Goal: Task Accomplishment & Management: Manage account settings

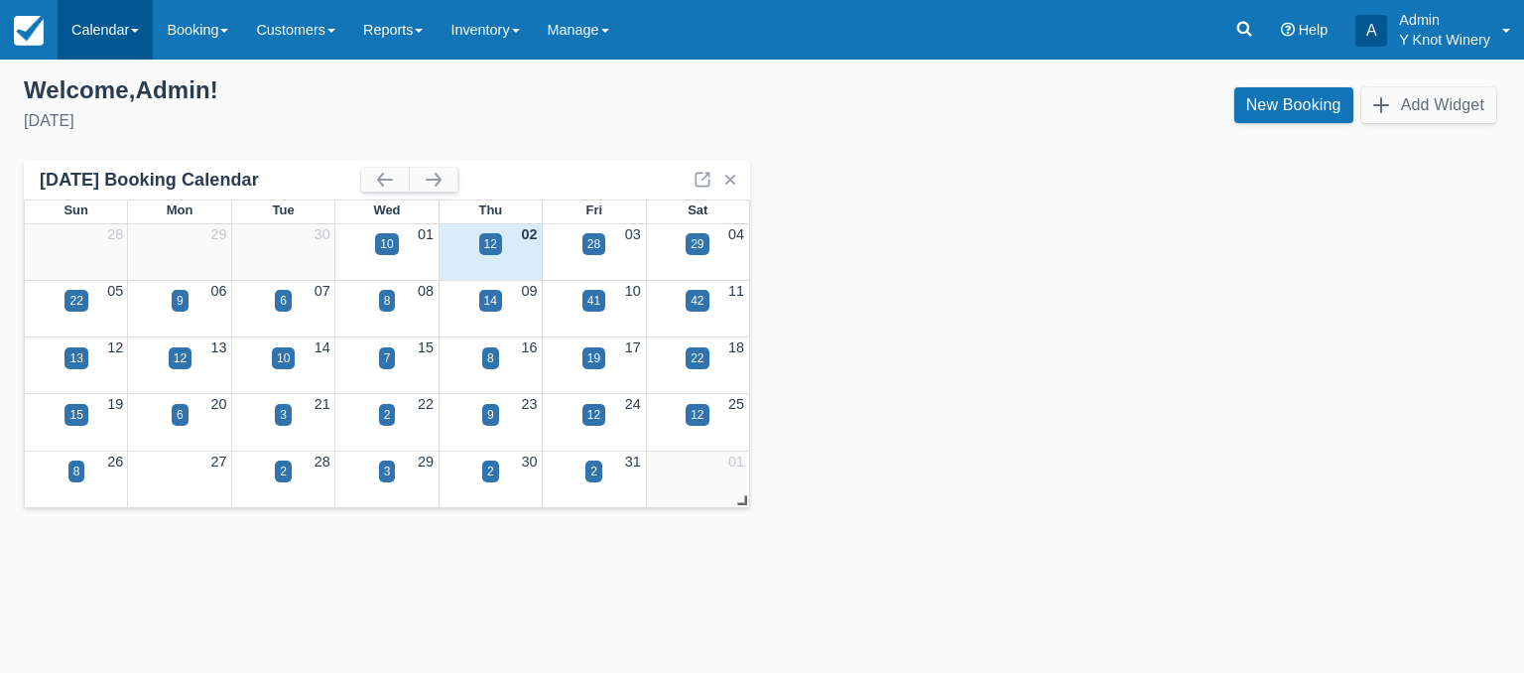
click at [130, 38] on link "Calendar" at bounding box center [105, 30] width 95 height 60
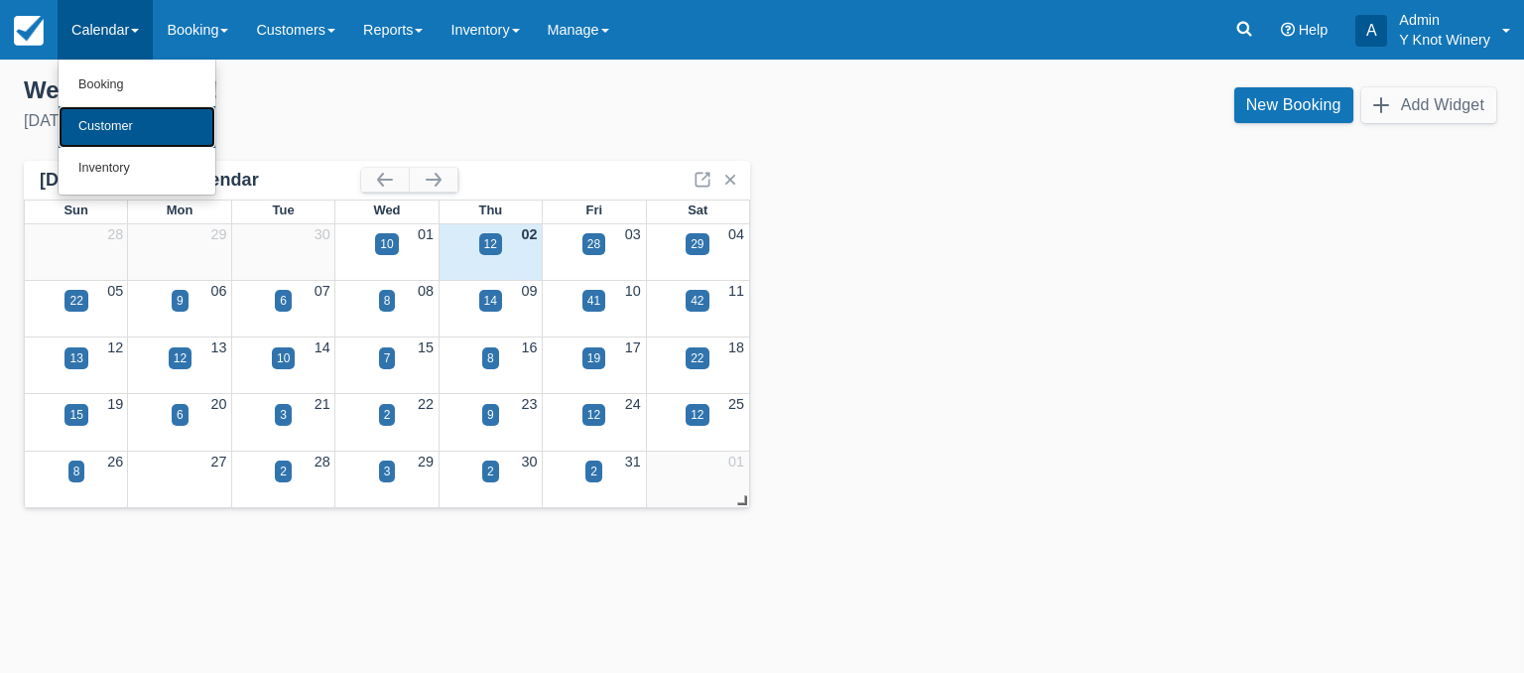
click at [117, 121] on link "Customer" at bounding box center [137, 127] width 157 height 42
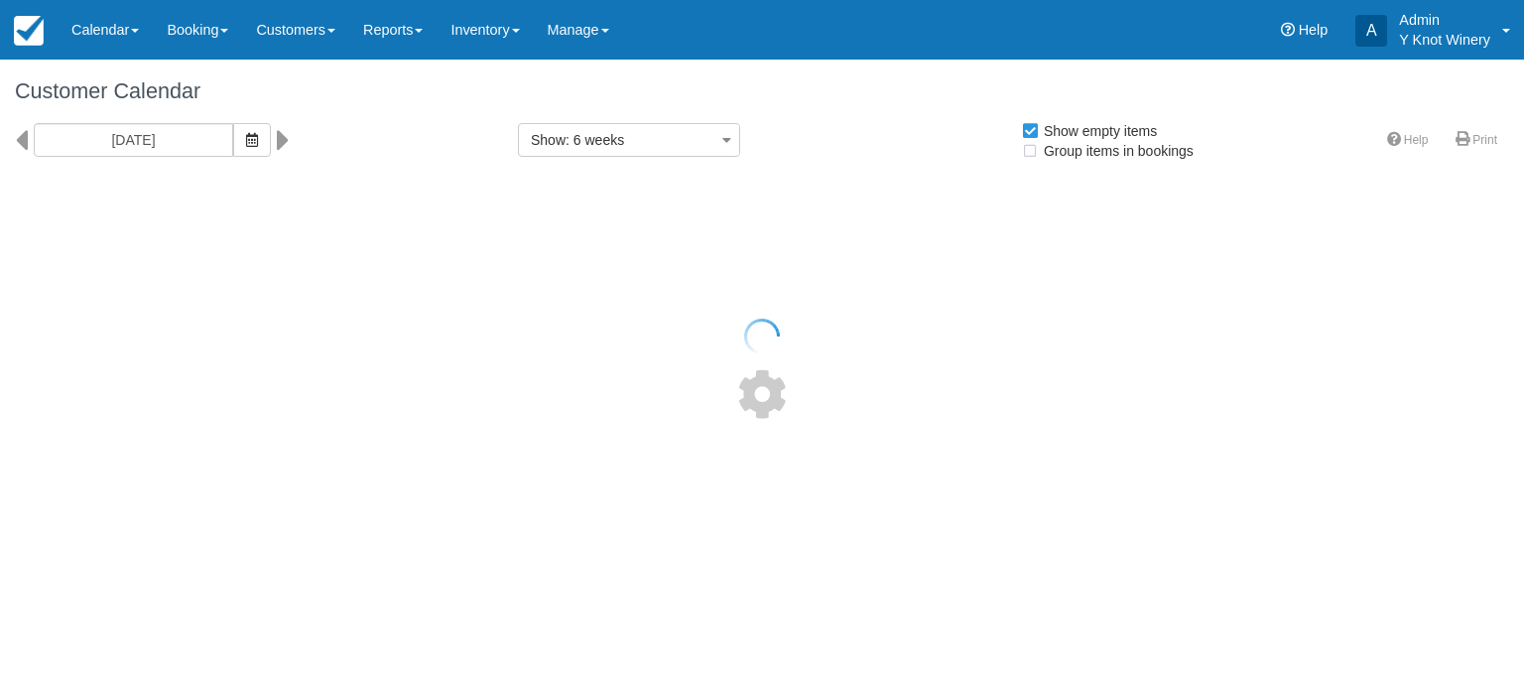
select select
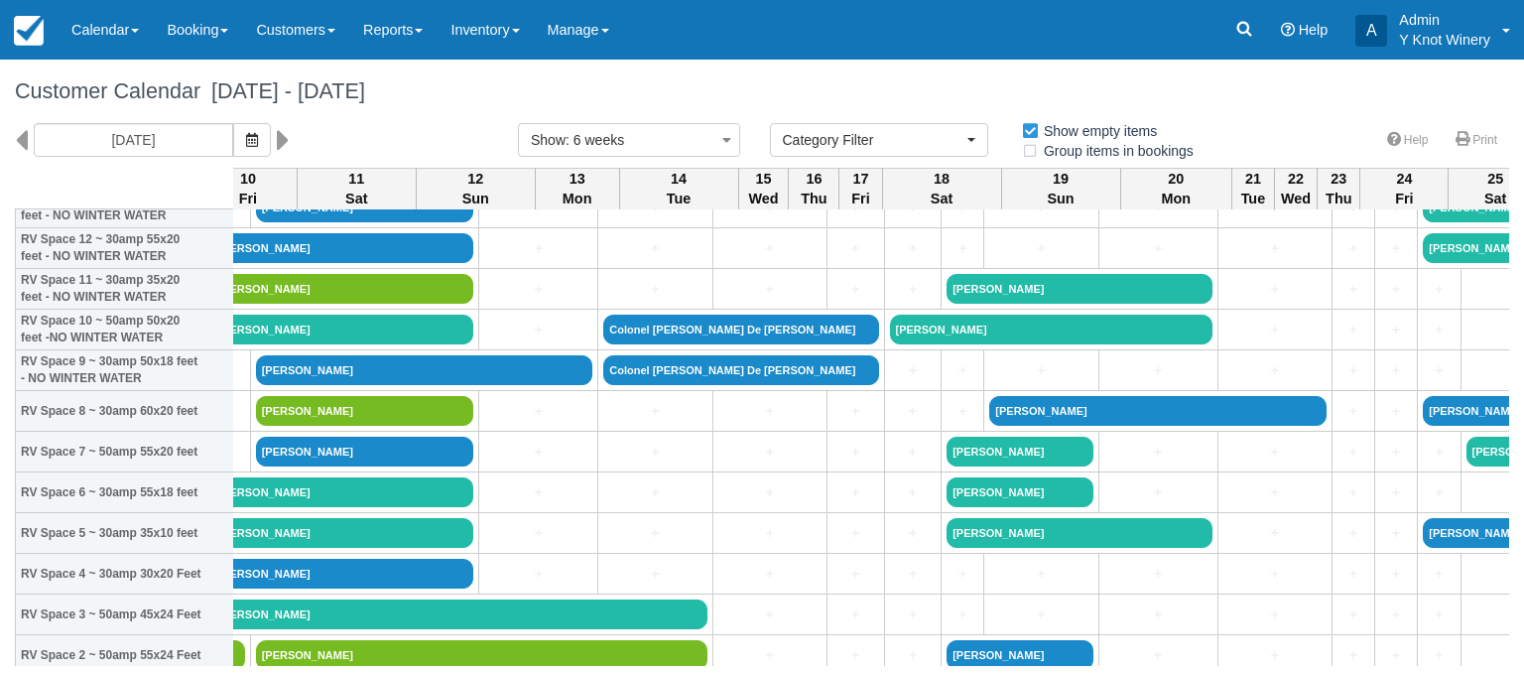
scroll to position [250, 651]
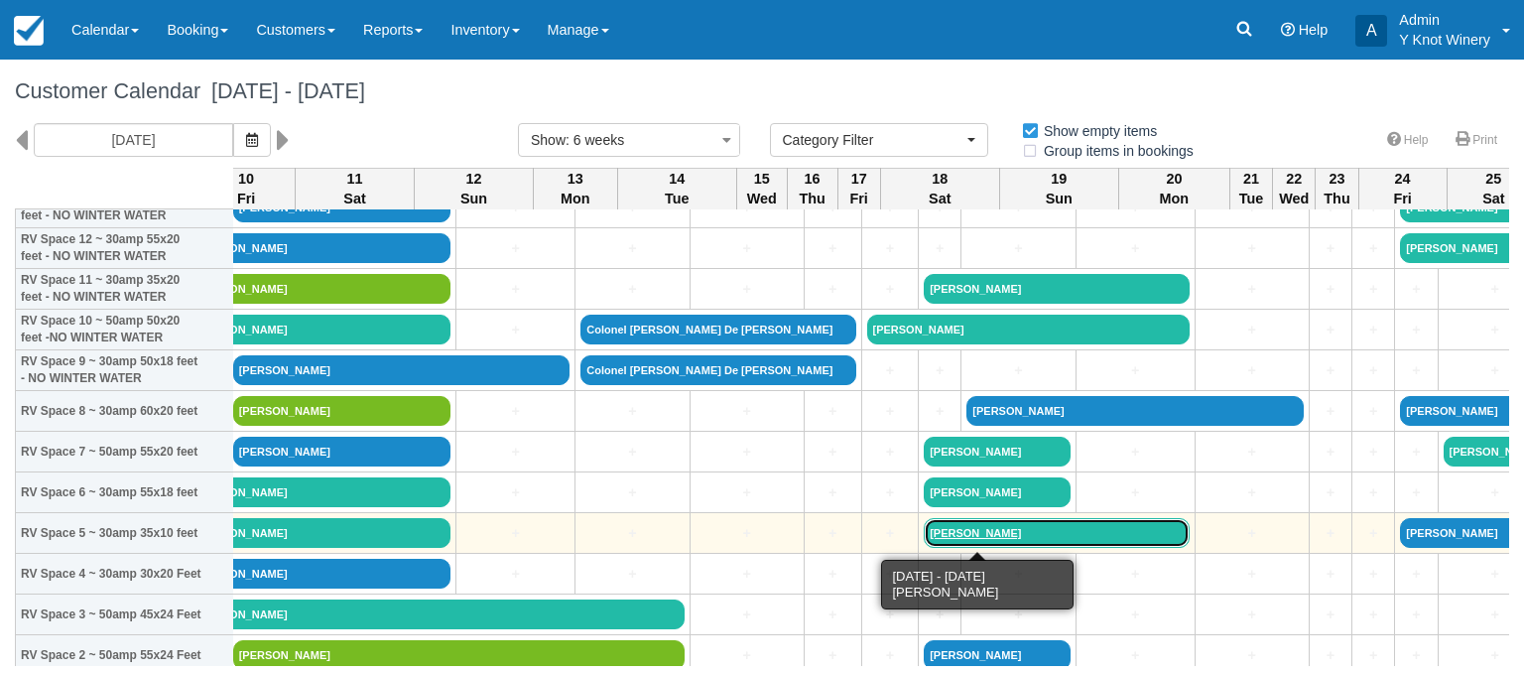
click at [924, 536] on link "Toni Cooper" at bounding box center [1056, 533] width 265 height 30
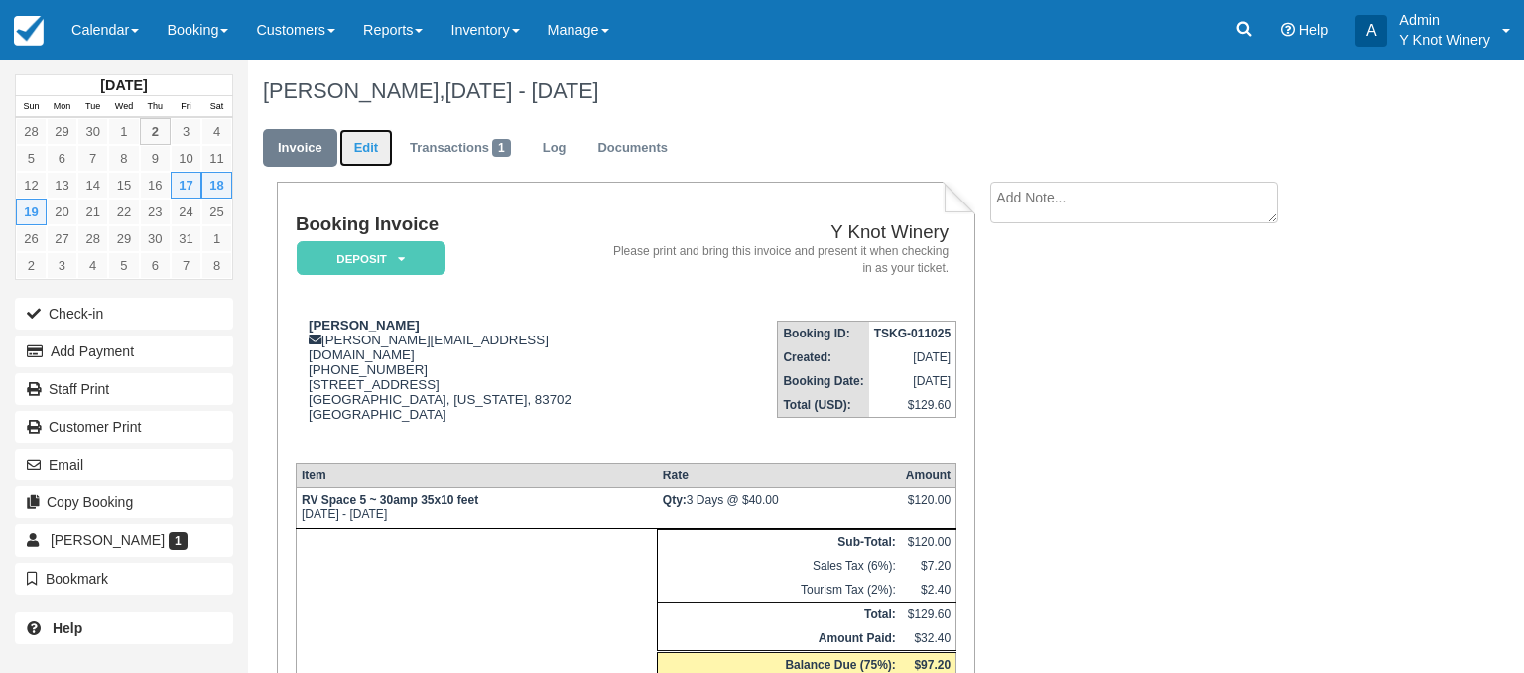
click at [364, 153] on link "Edit" at bounding box center [366, 148] width 54 height 39
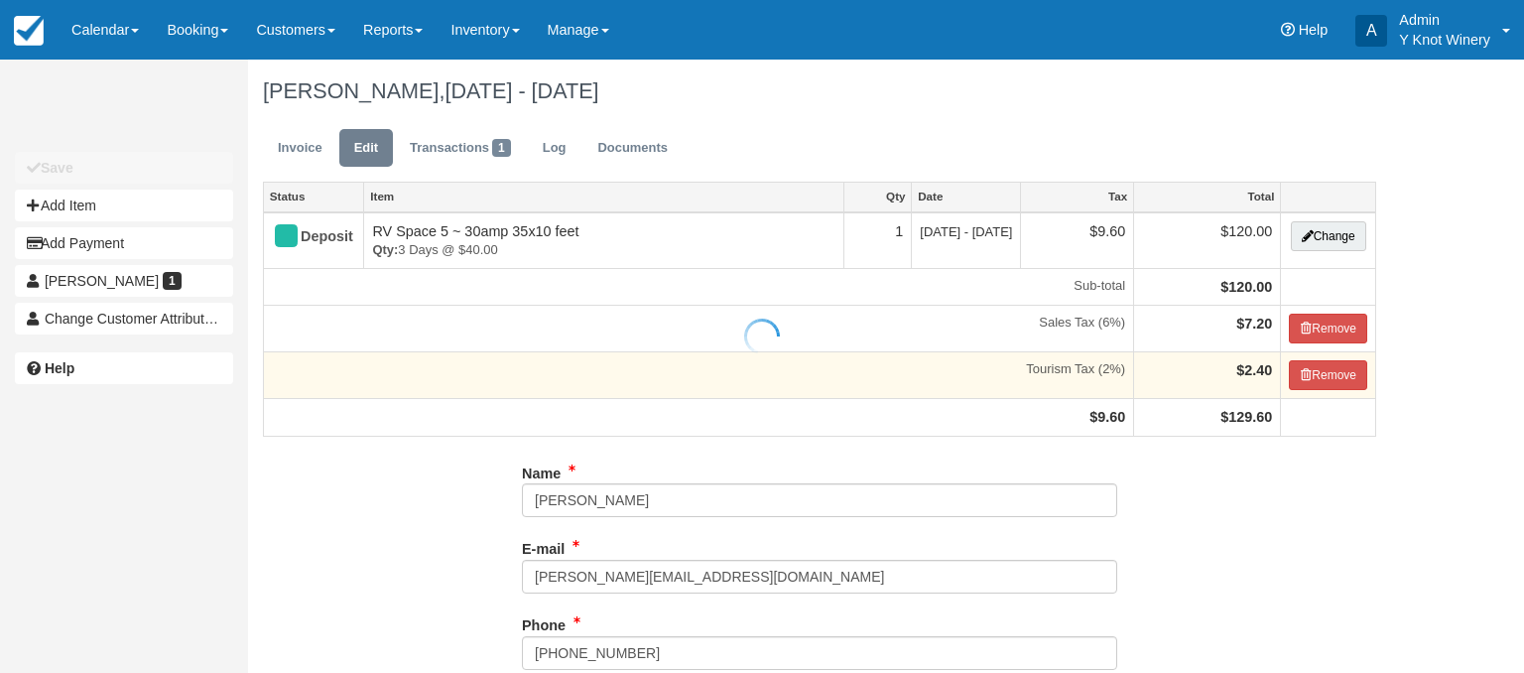
type input "[PHONE_NUMBER]"
type input "(208) 420-8553"
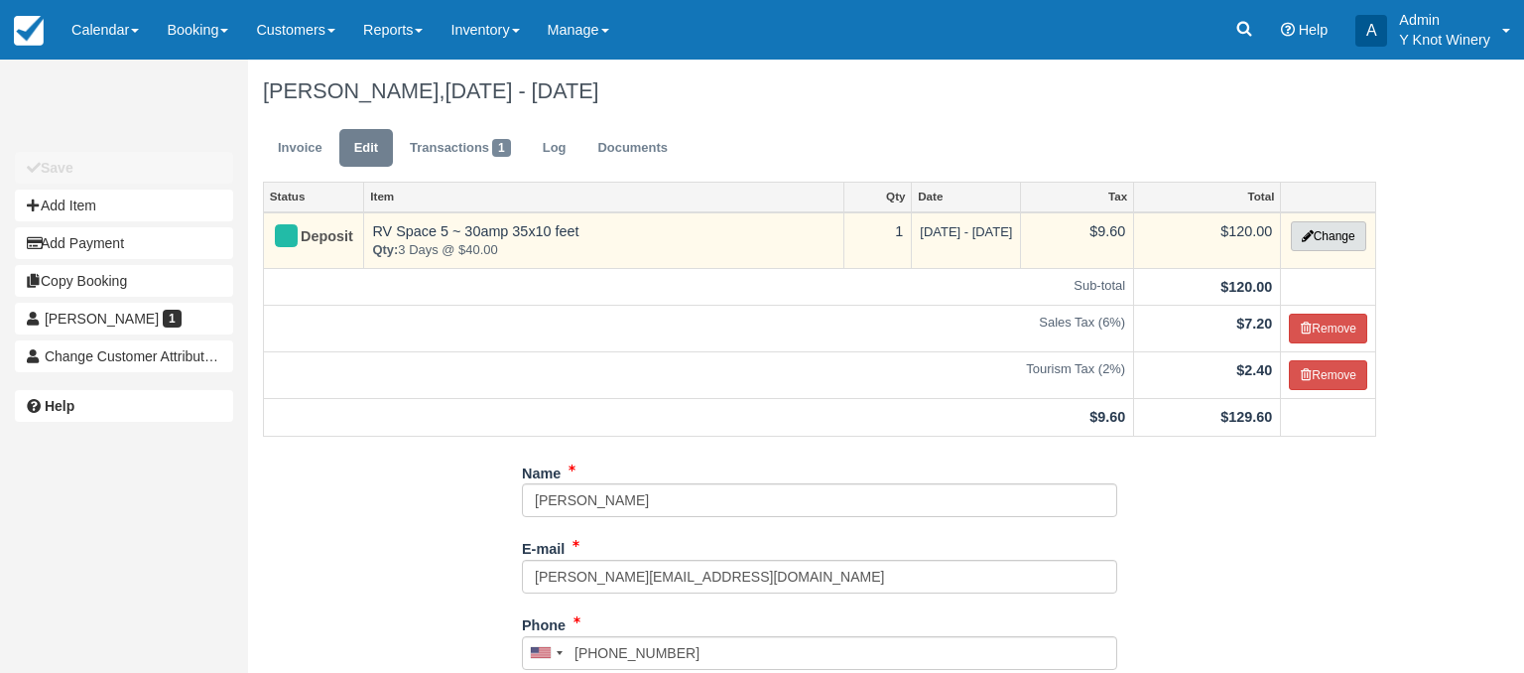
click at [1319, 236] on button "Change" at bounding box center [1328, 236] width 75 height 30
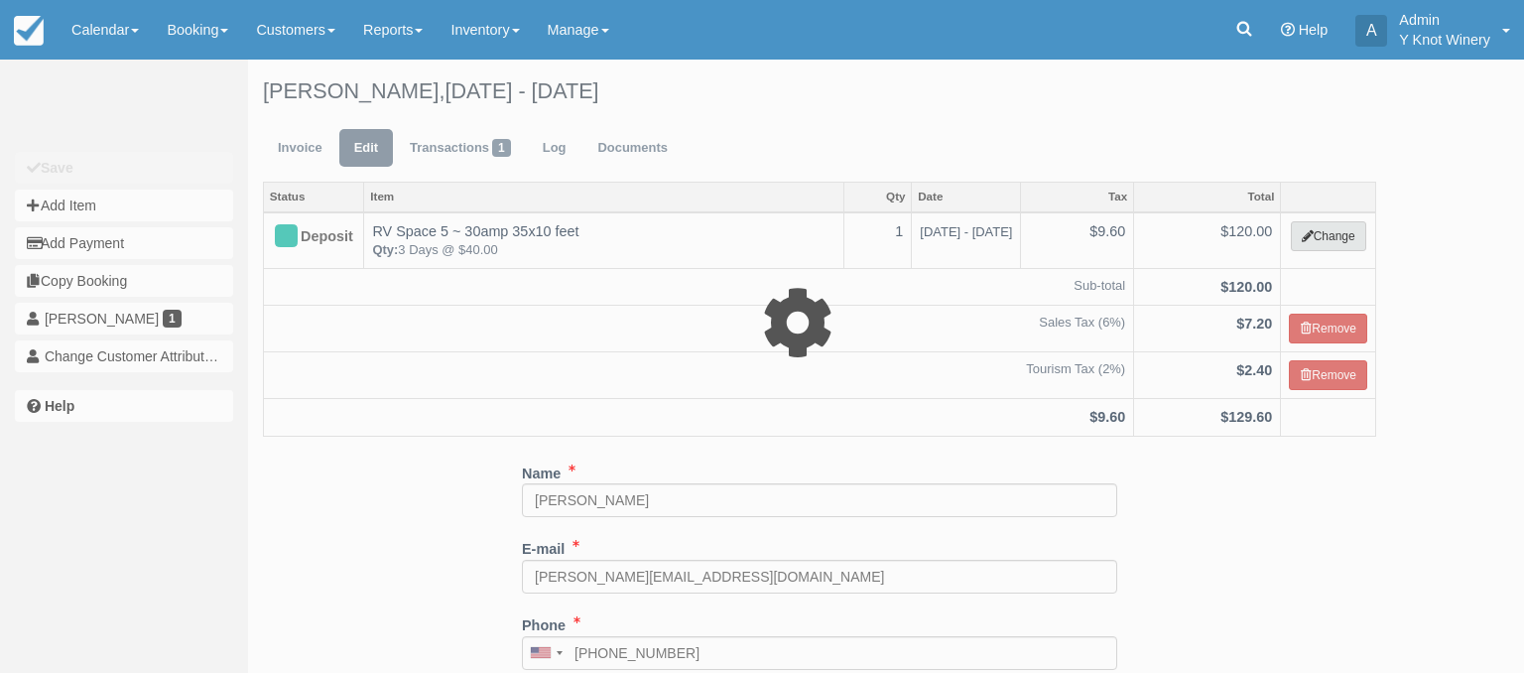
select select "3"
type input "120.00"
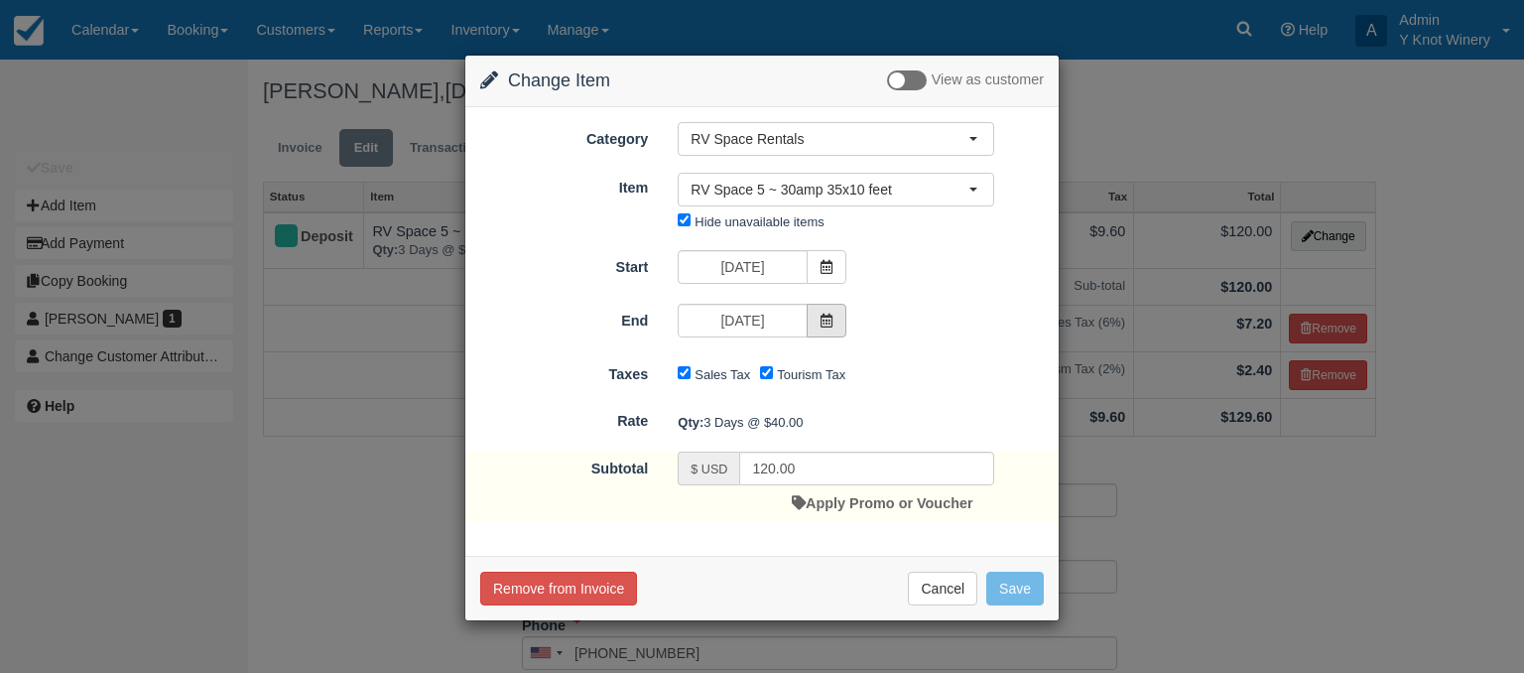
click at [834, 323] on span at bounding box center [827, 321] width 40 height 34
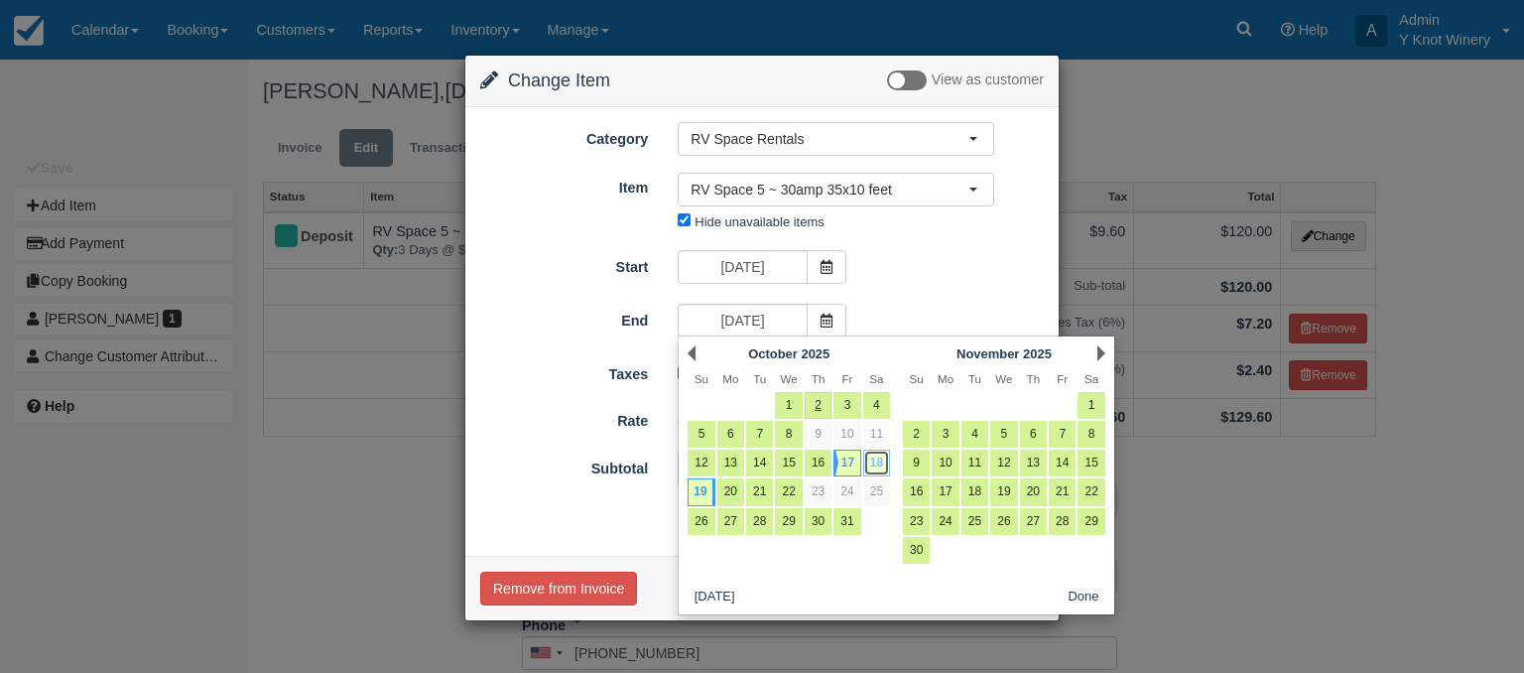
click at [880, 460] on link "18" at bounding box center [876, 462] width 27 height 27
type input "10/18/25"
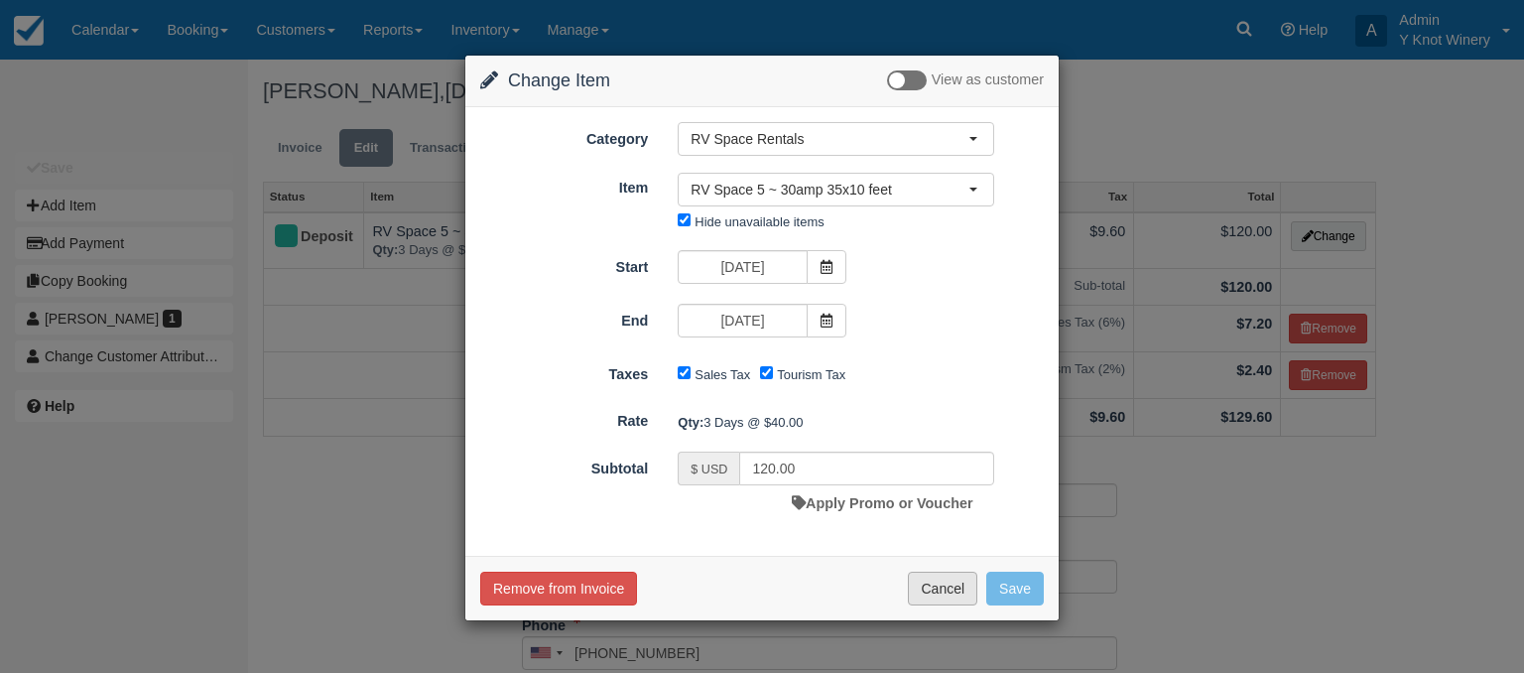
type input "80.00"
click at [1020, 594] on button "Save" at bounding box center [1015, 588] width 58 height 34
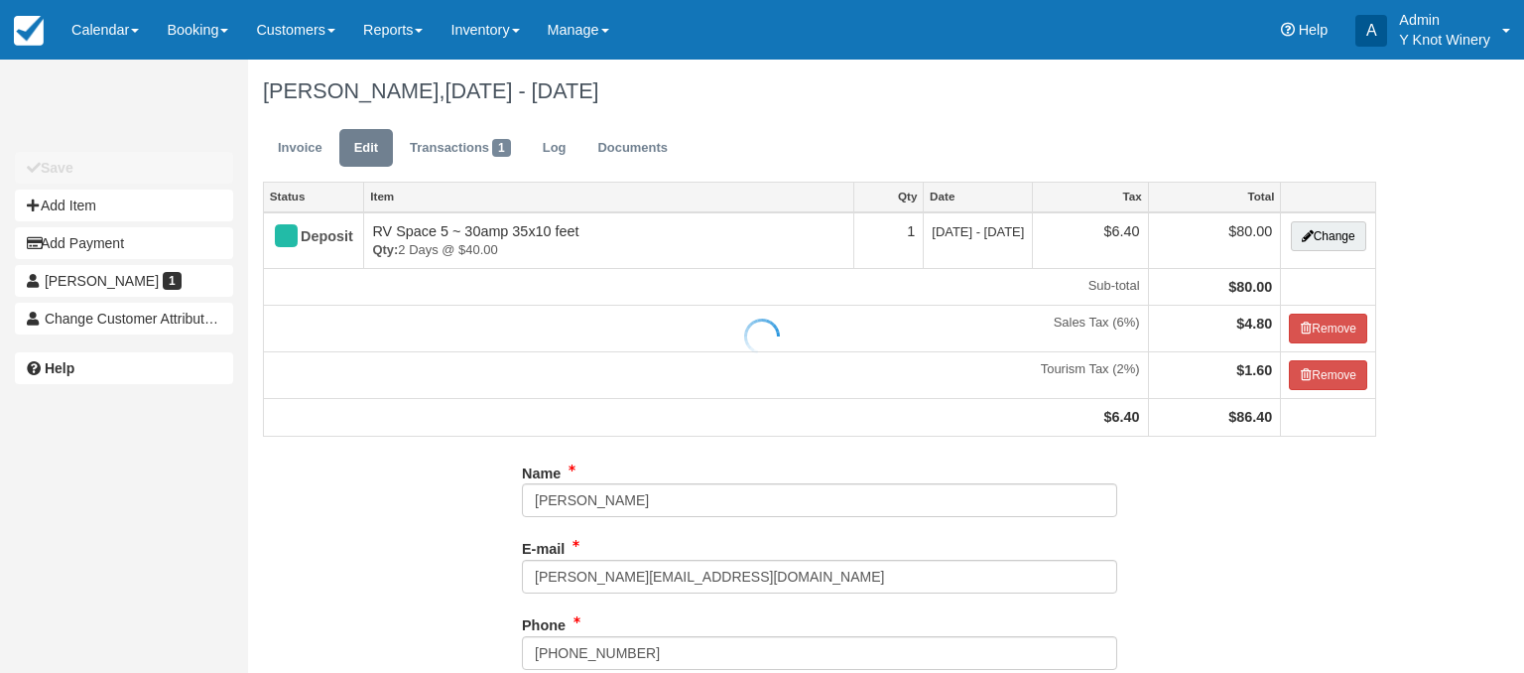
type input "(208) 420-8553"
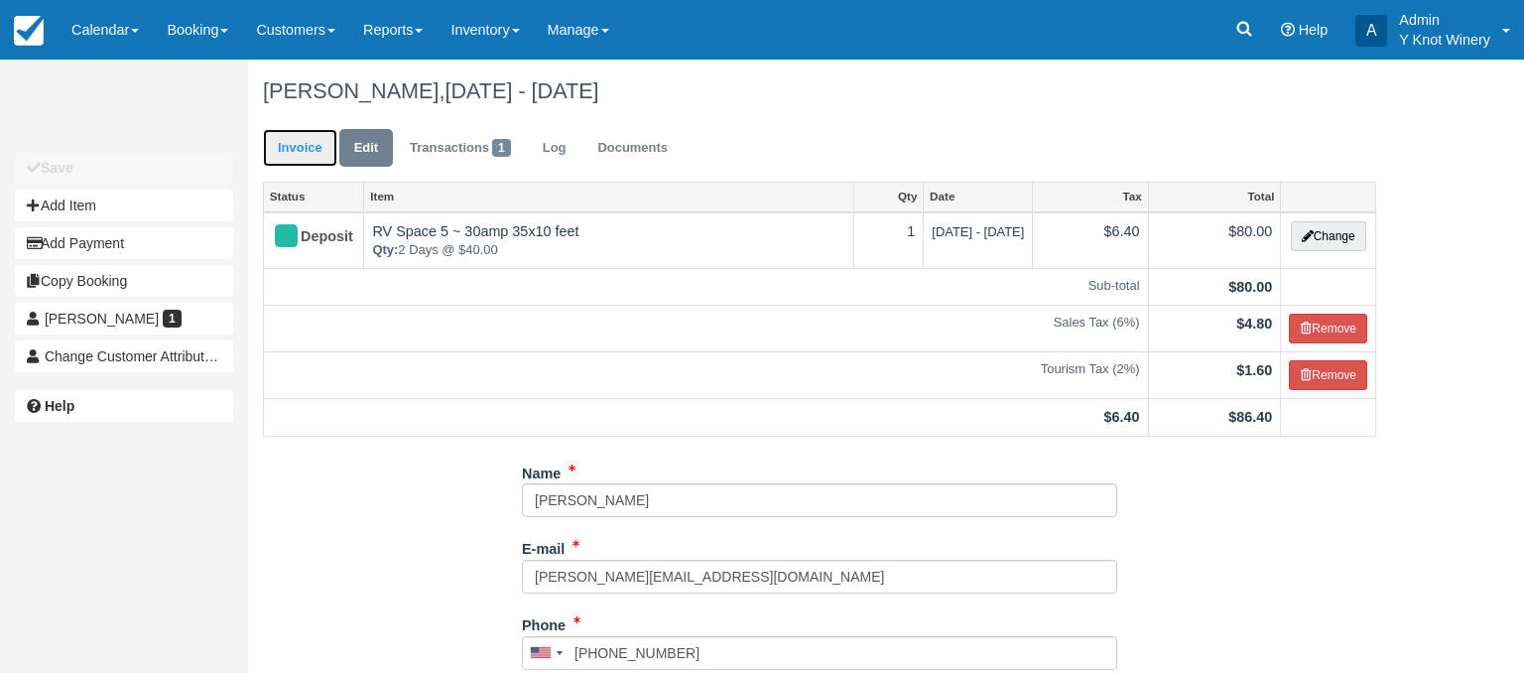
click at [317, 149] on link "Invoice" at bounding box center [300, 148] width 74 height 39
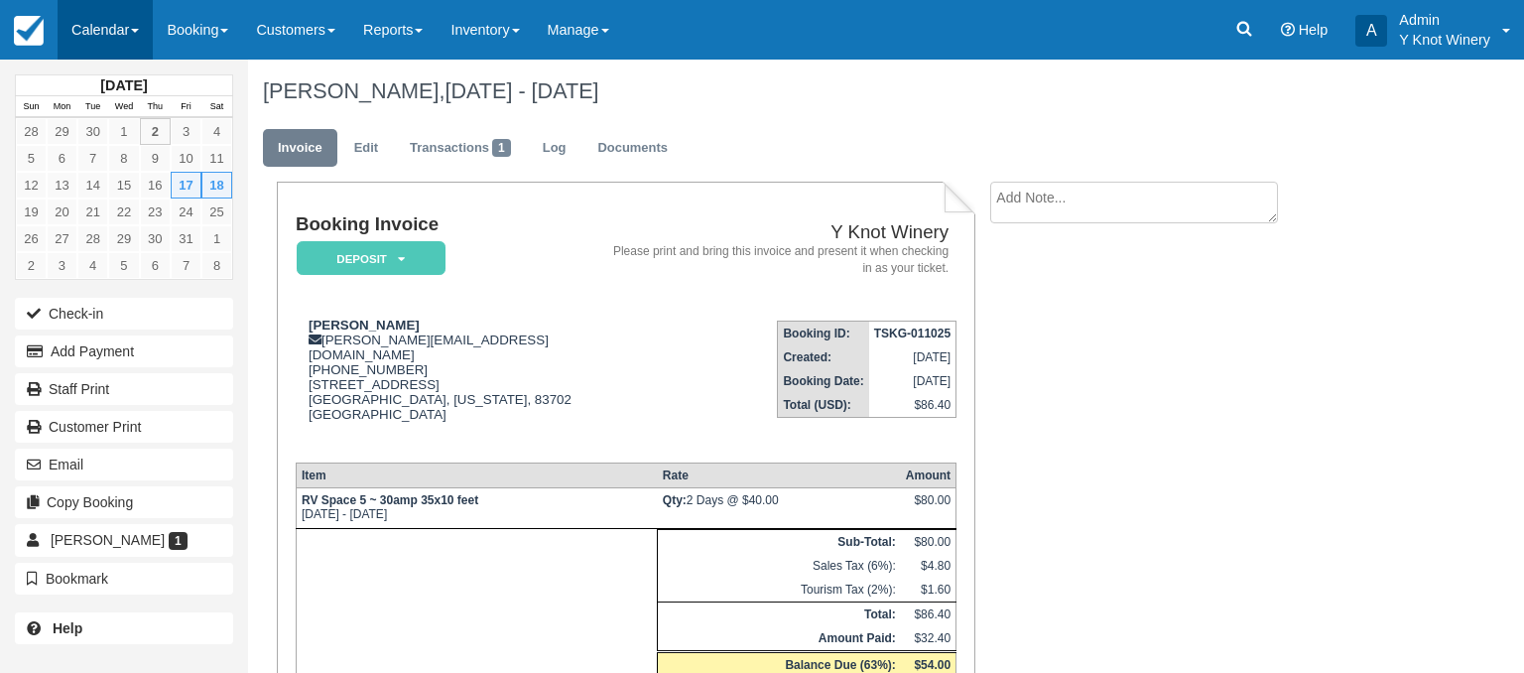
click at [148, 26] on link "Calendar" at bounding box center [105, 30] width 95 height 60
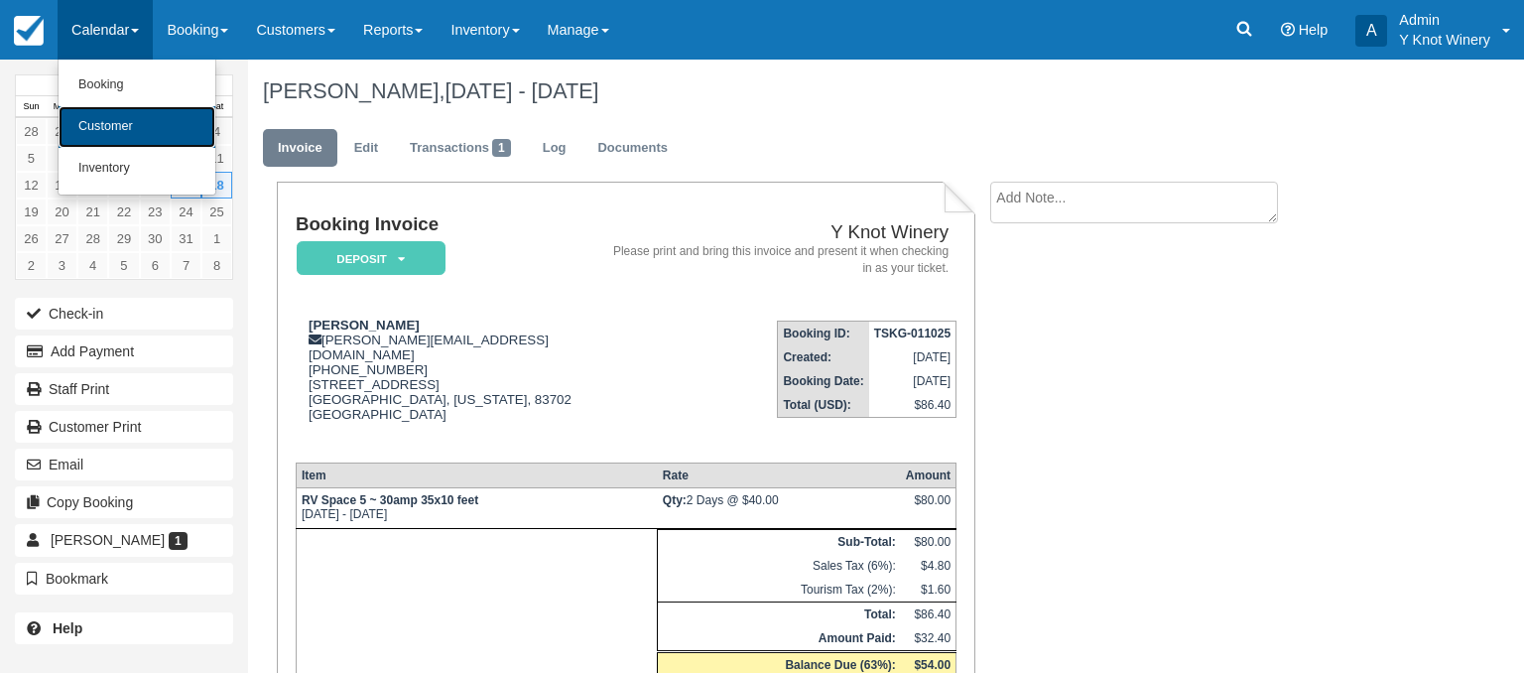
click at [126, 123] on link "Customer" at bounding box center [137, 127] width 157 height 42
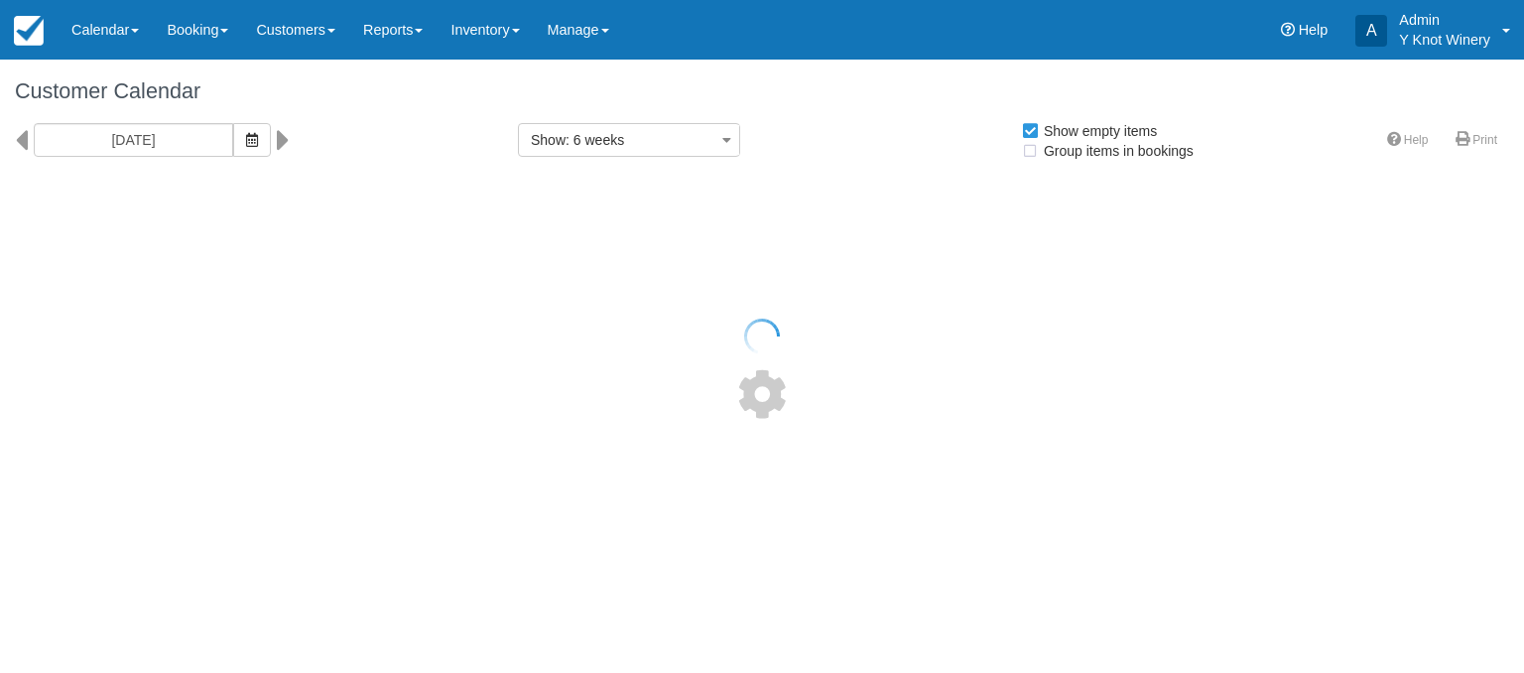
select select
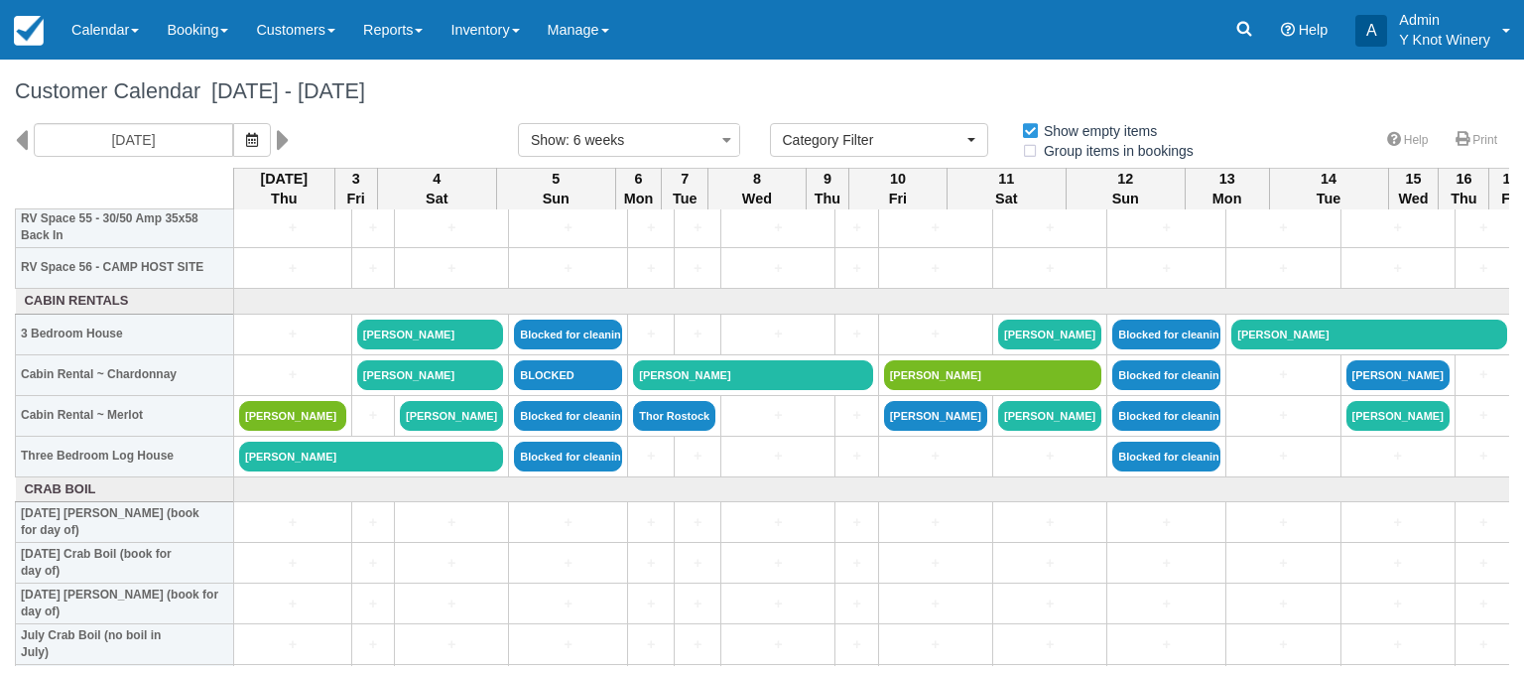
scroll to position [2246, 0]
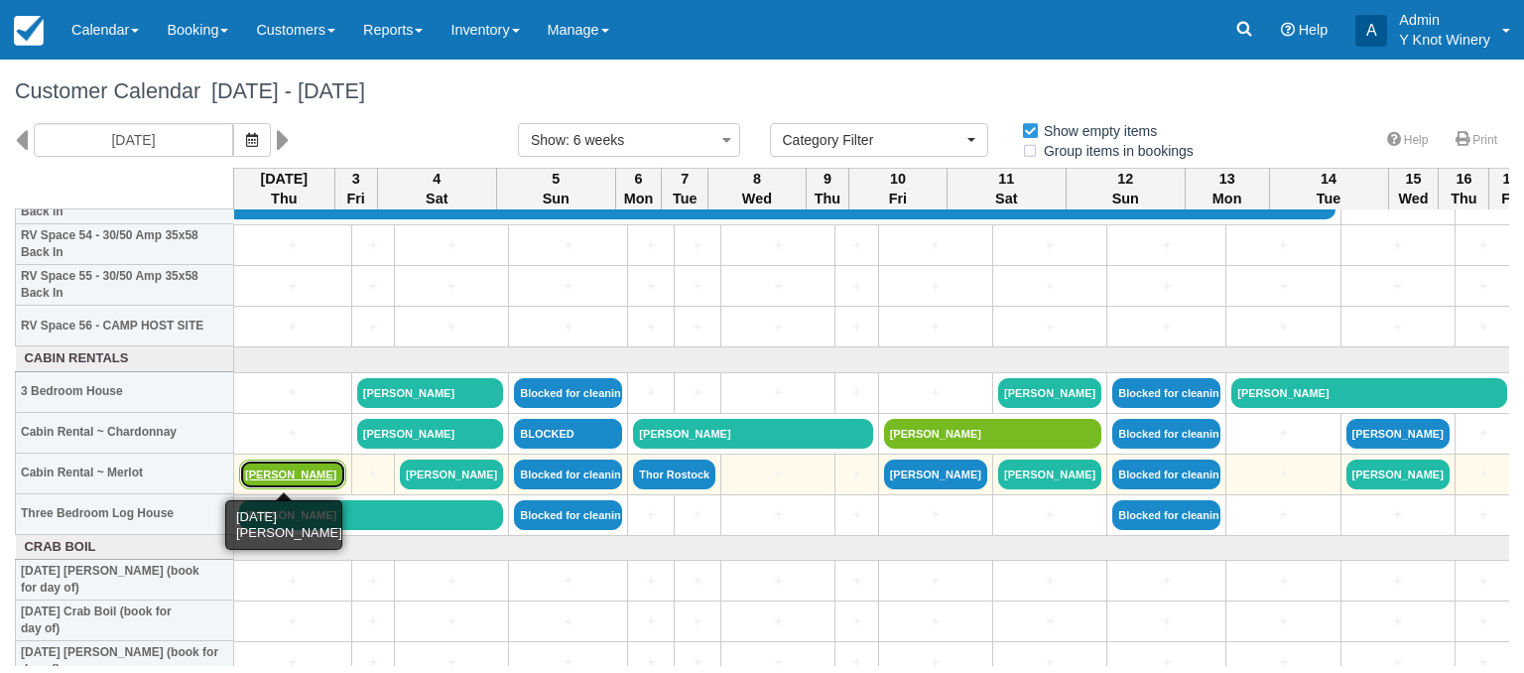
click at [281, 479] on link "[PERSON_NAME]" at bounding box center [292, 474] width 107 height 30
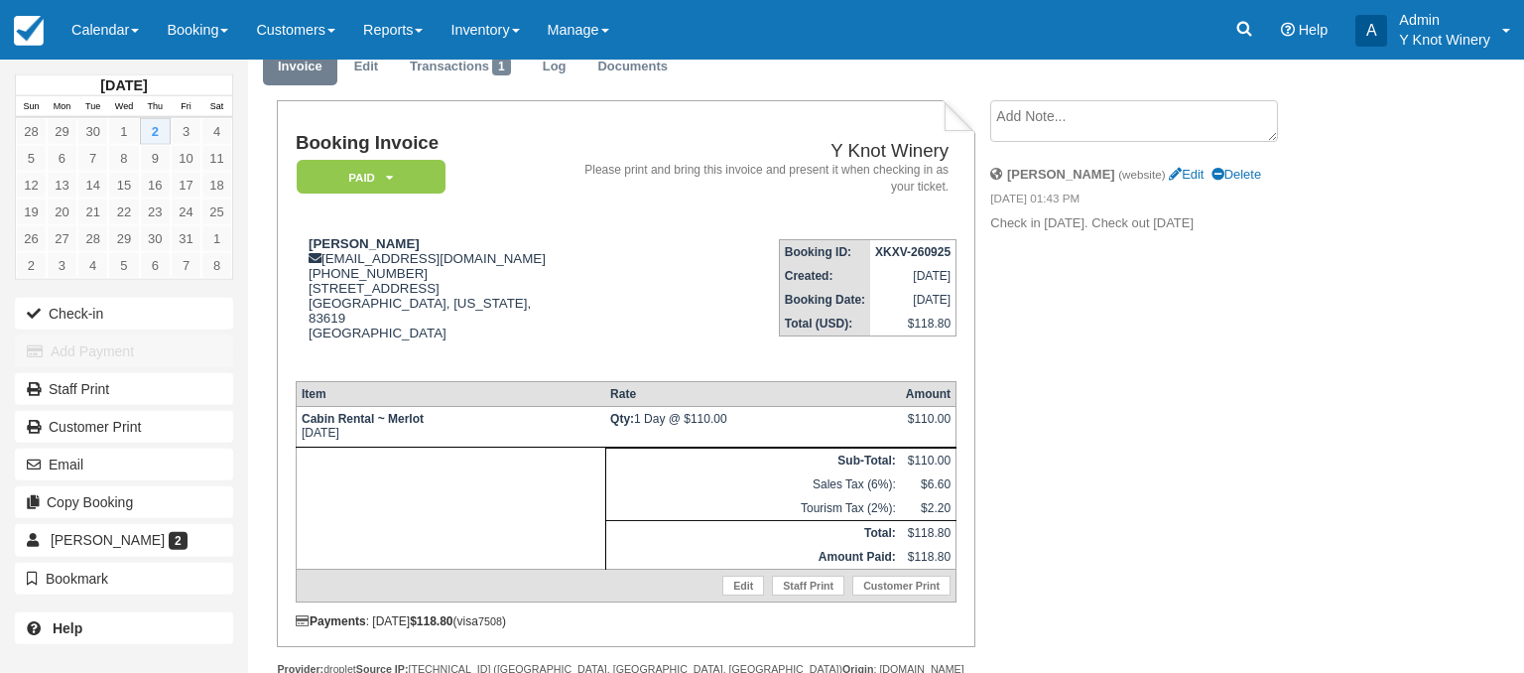
scroll to position [107, 0]
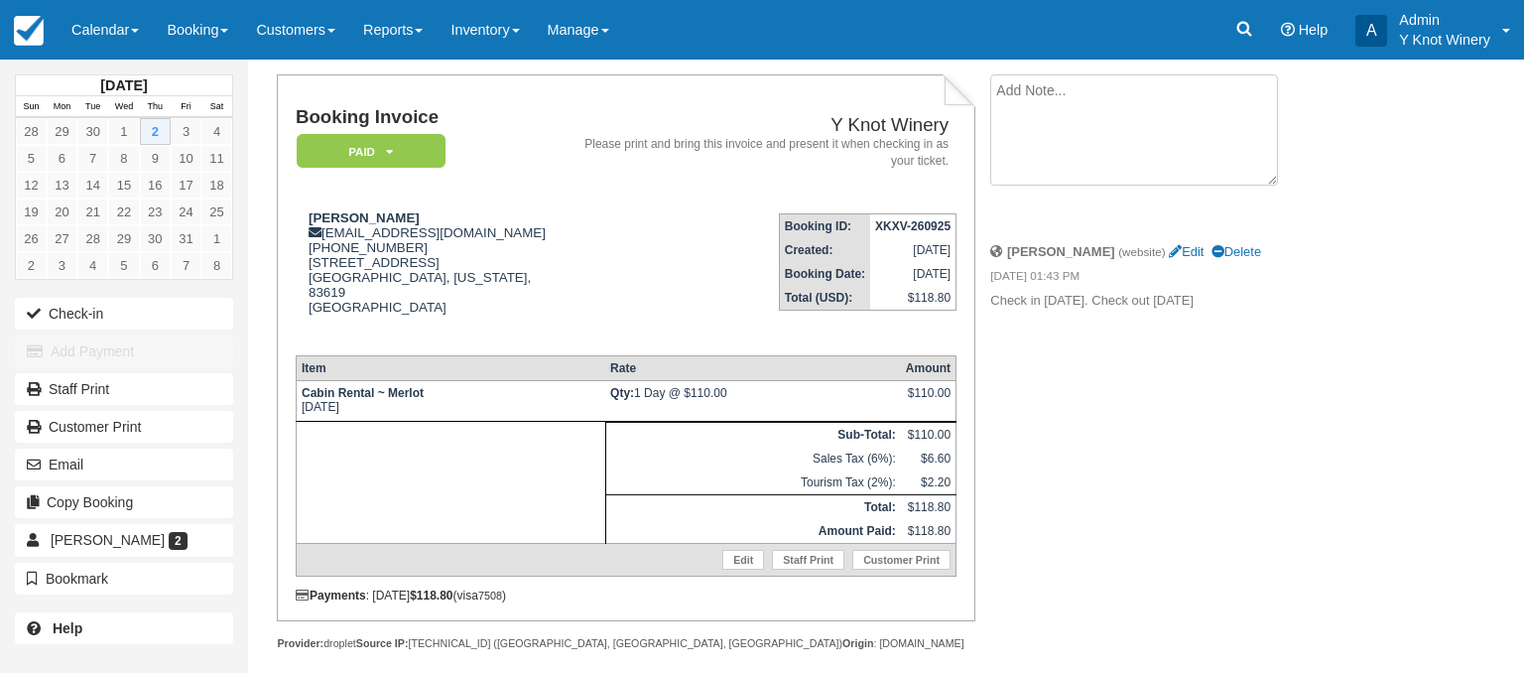
click at [1068, 89] on textarea at bounding box center [1134, 129] width 288 height 111
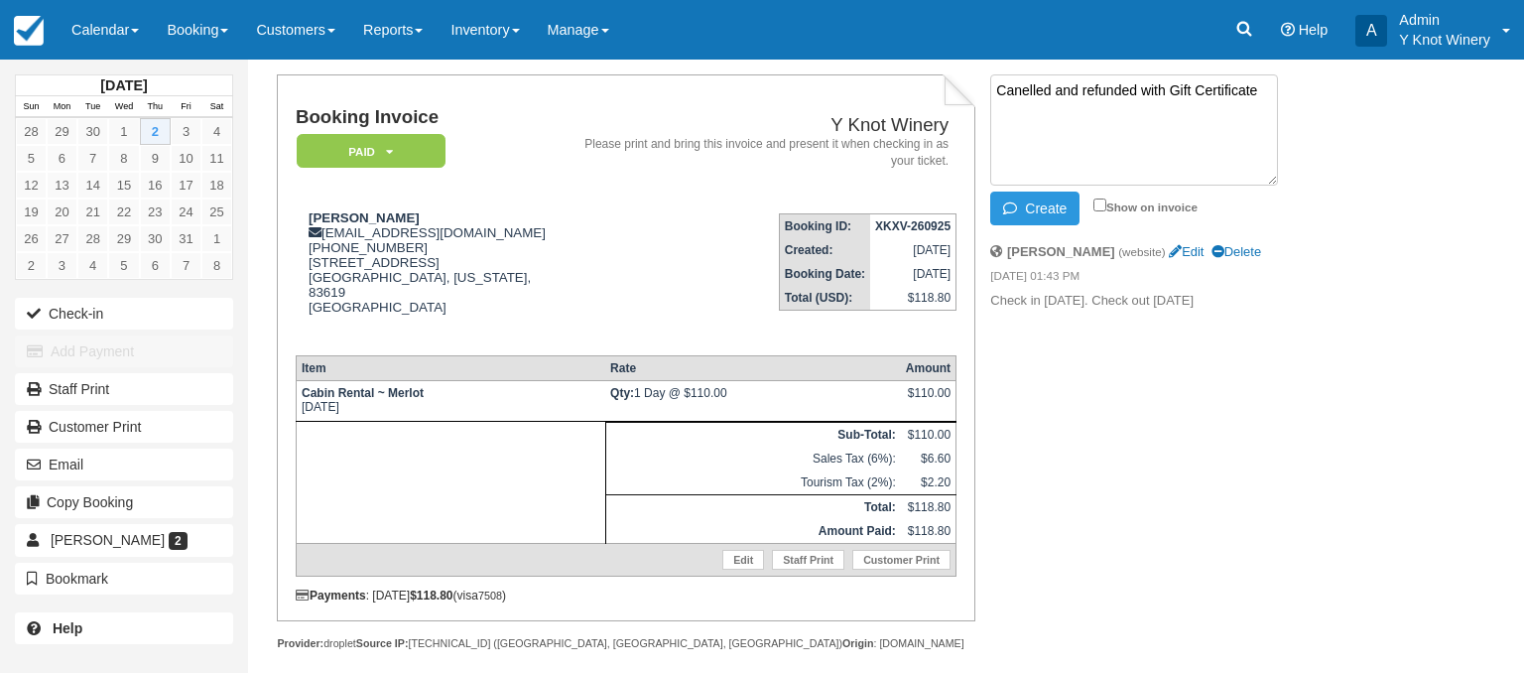
click at [1023, 89] on textarea "Canelled and refunded with Gift Certificate" at bounding box center [1134, 129] width 288 height 111
click at [1268, 97] on textarea "Cancelled and refunded with Gift Certificate" at bounding box center [1134, 129] width 288 height 111
click at [390, 150] on icon at bounding box center [389, 152] width 7 height 12
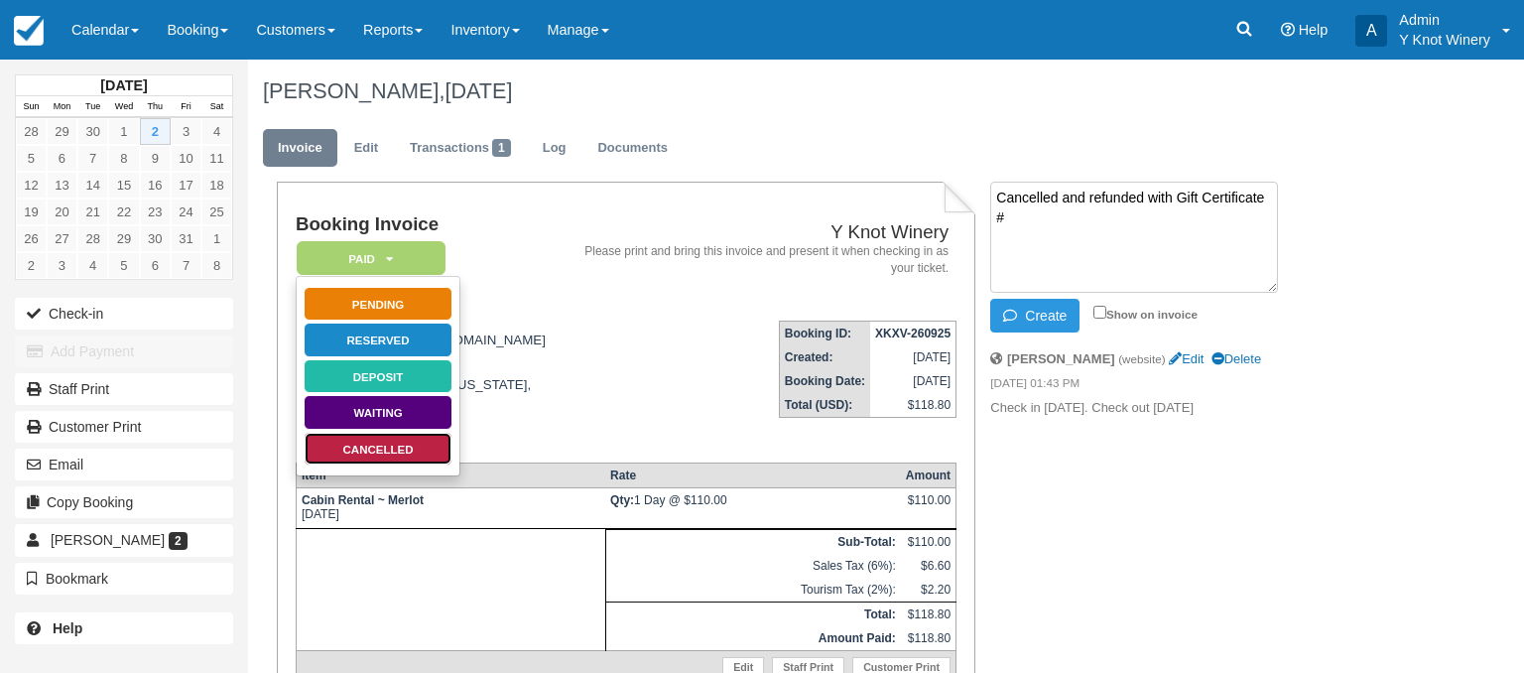
click at [374, 454] on link "Cancelled" at bounding box center [378, 449] width 149 height 35
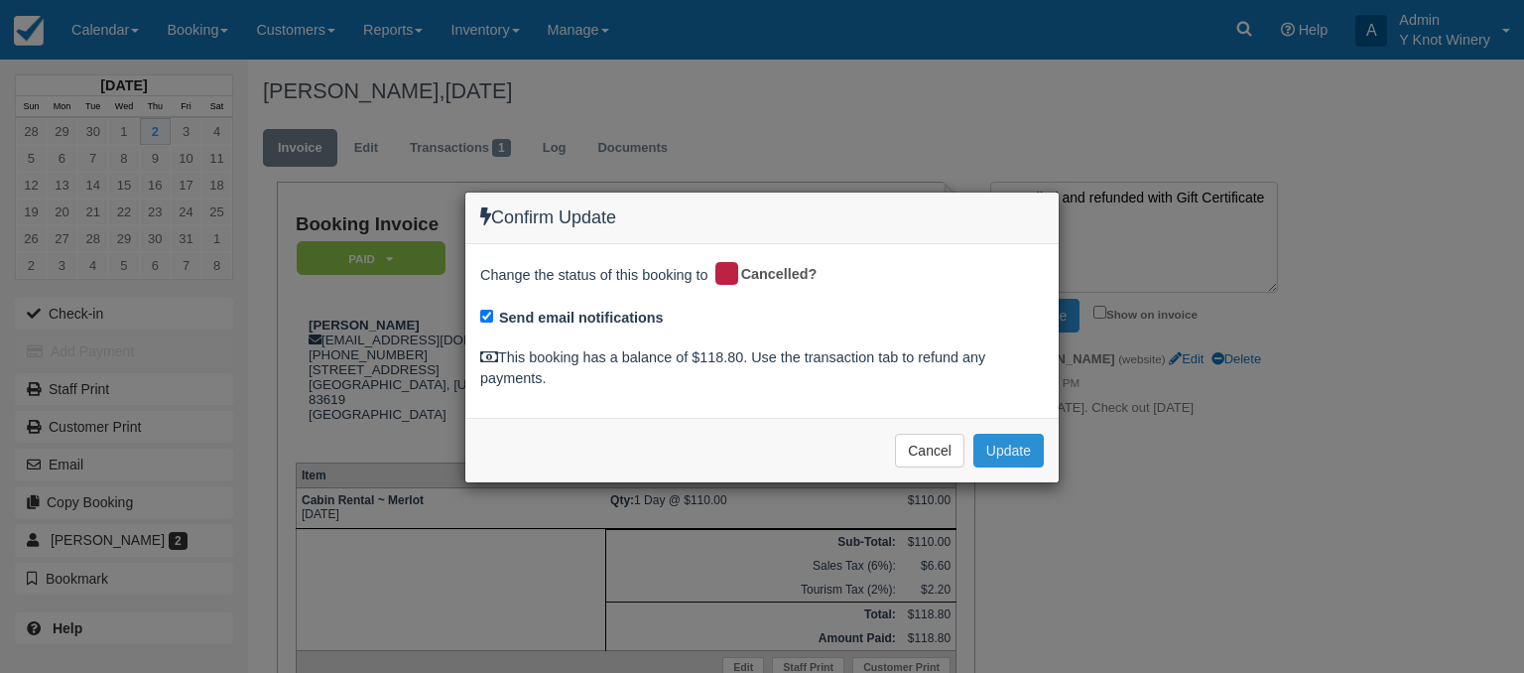
click at [1010, 456] on button "Update" at bounding box center [1008, 451] width 70 height 34
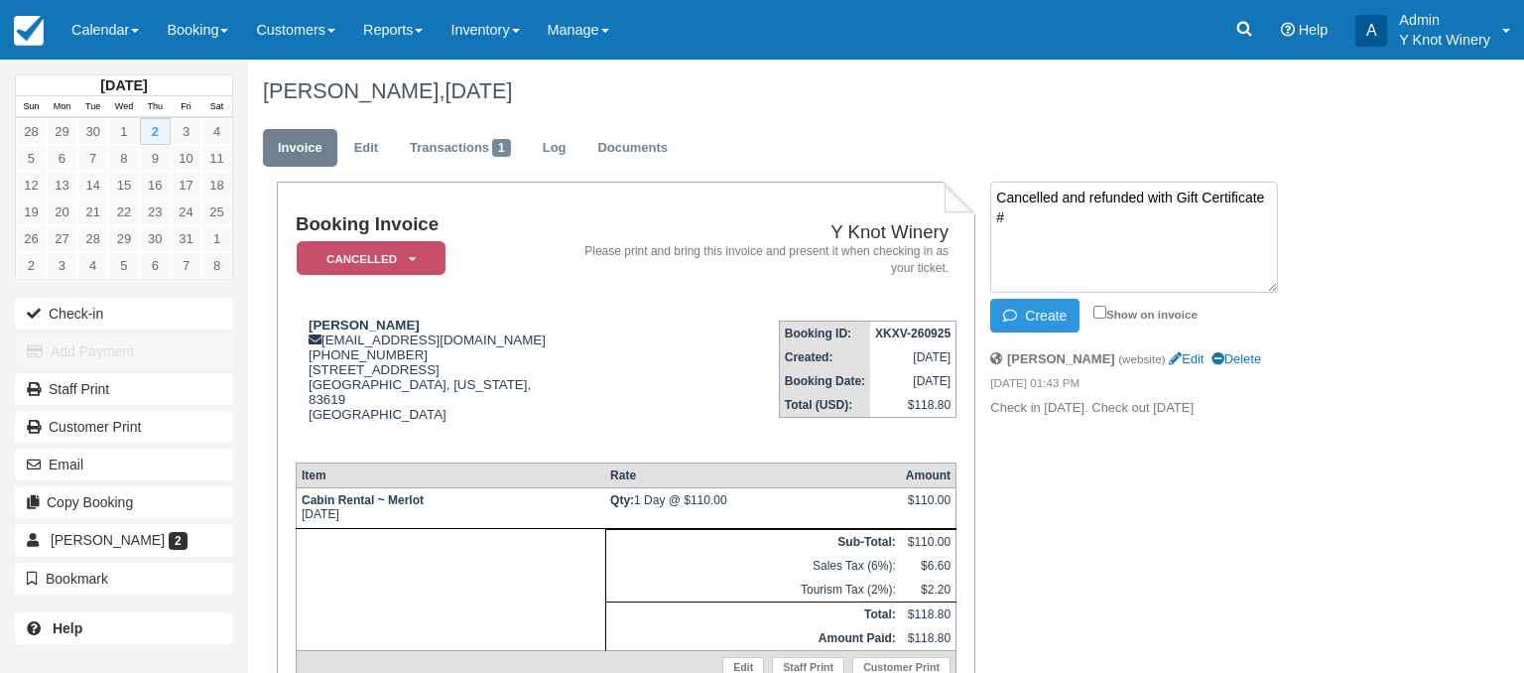
click at [1008, 215] on textarea "Cancelled and refunded with Gift Certificate #" at bounding box center [1134, 237] width 288 height 111
type textarea "Cancelled and refunded with Gift Certificate # 1444"
click at [1097, 313] on input "Show on invoice" at bounding box center [1099, 312] width 13 height 13
checkbox input "true"
click at [1022, 319] on button "Create" at bounding box center [1034, 316] width 89 height 34
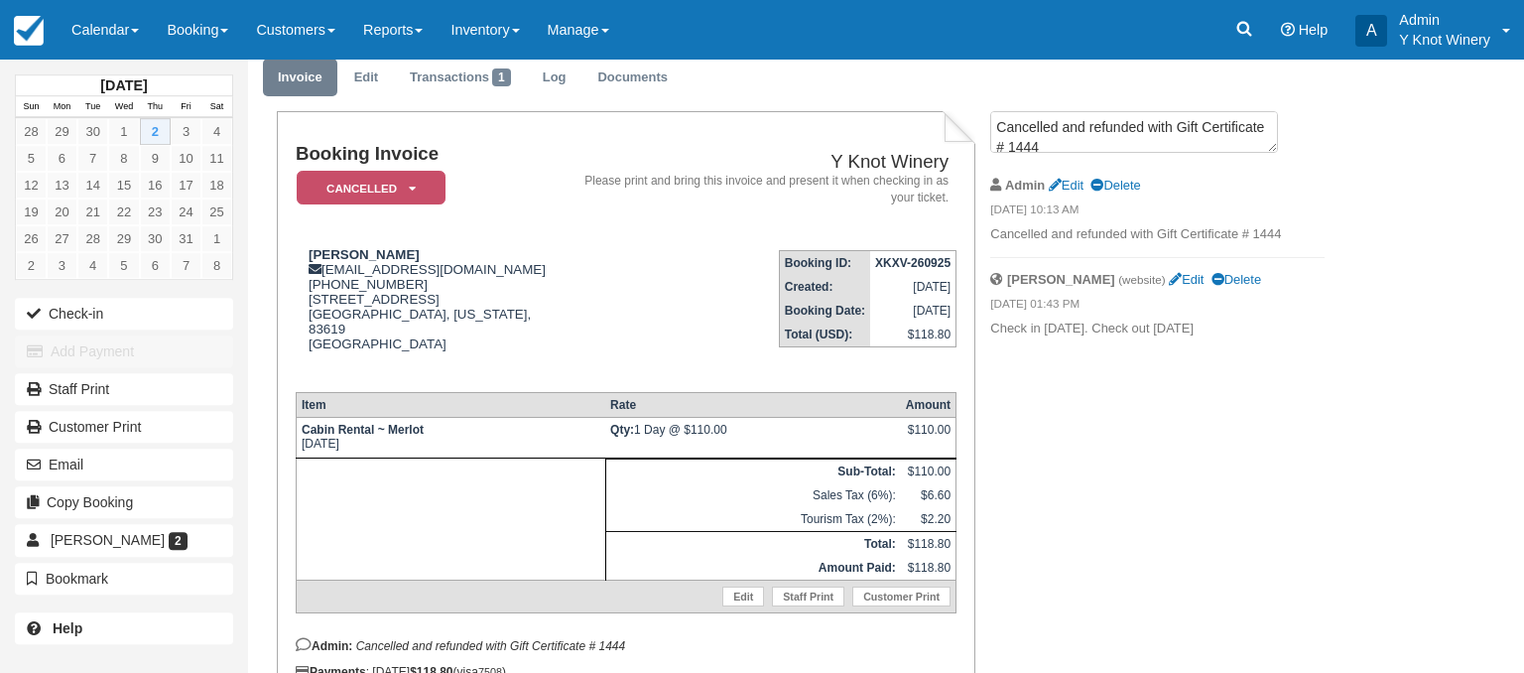
scroll to position [148, 0]
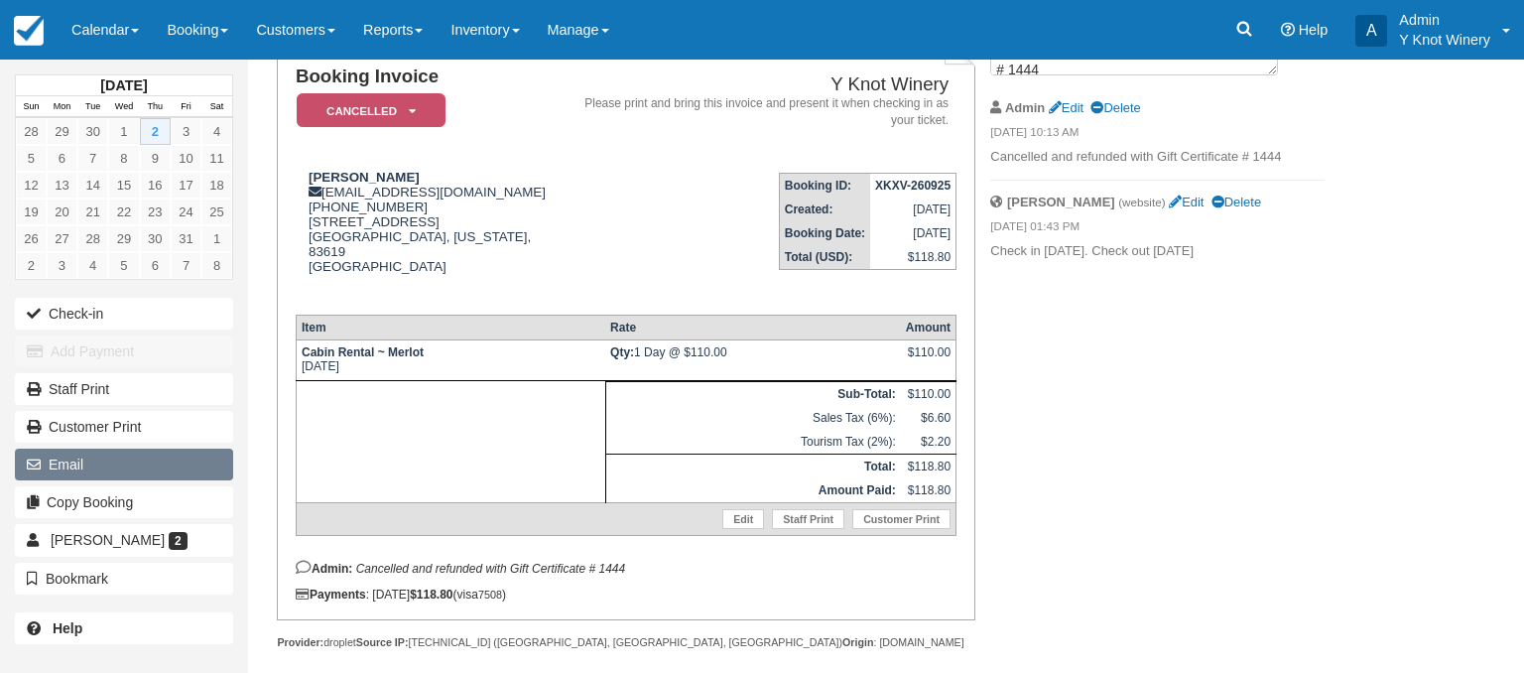
click at [173, 460] on button "Email" at bounding box center [124, 464] width 218 height 32
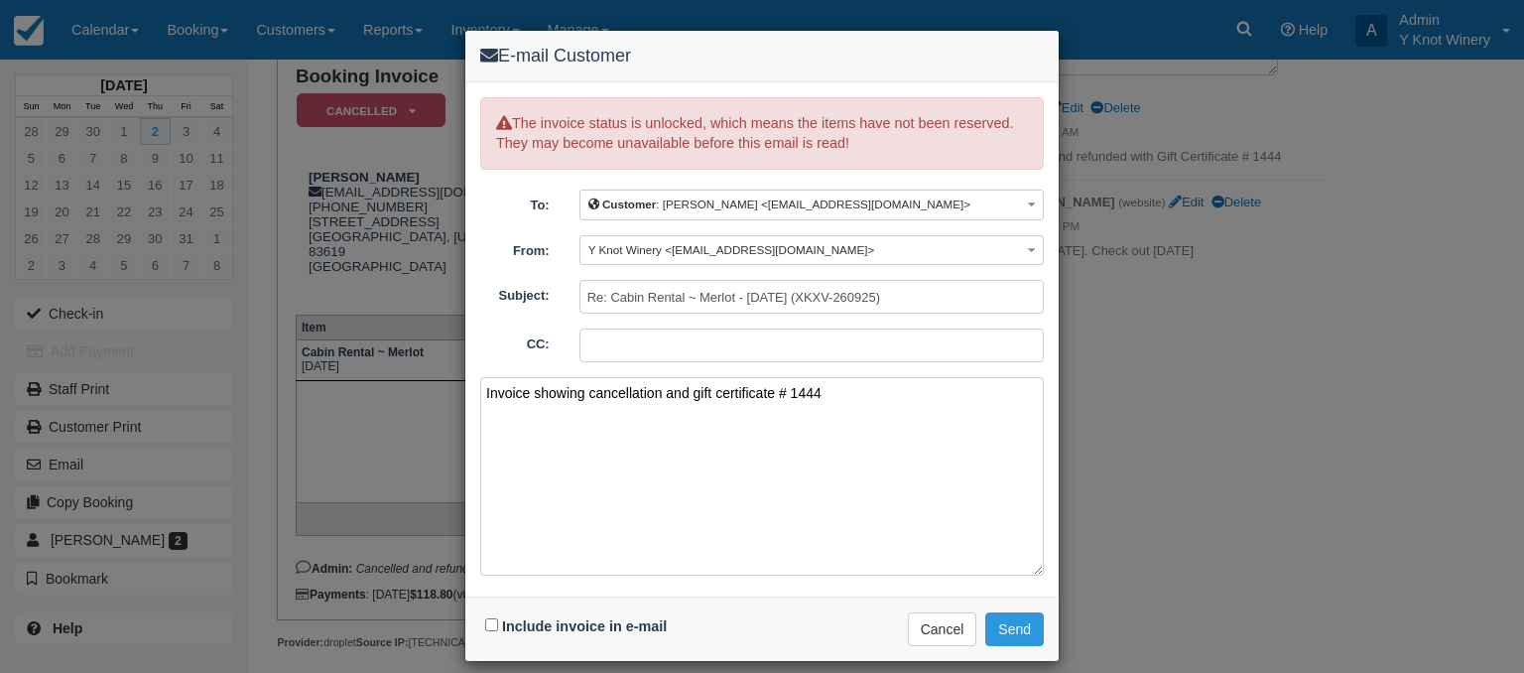
type textarea "Invoice showing cancellation and gift certificate # 1444"
click at [490, 624] on input "Include invoice in e-mail" at bounding box center [491, 624] width 13 height 13
checkbox input "true"
click at [1010, 632] on button "Send" at bounding box center [1014, 629] width 59 height 34
